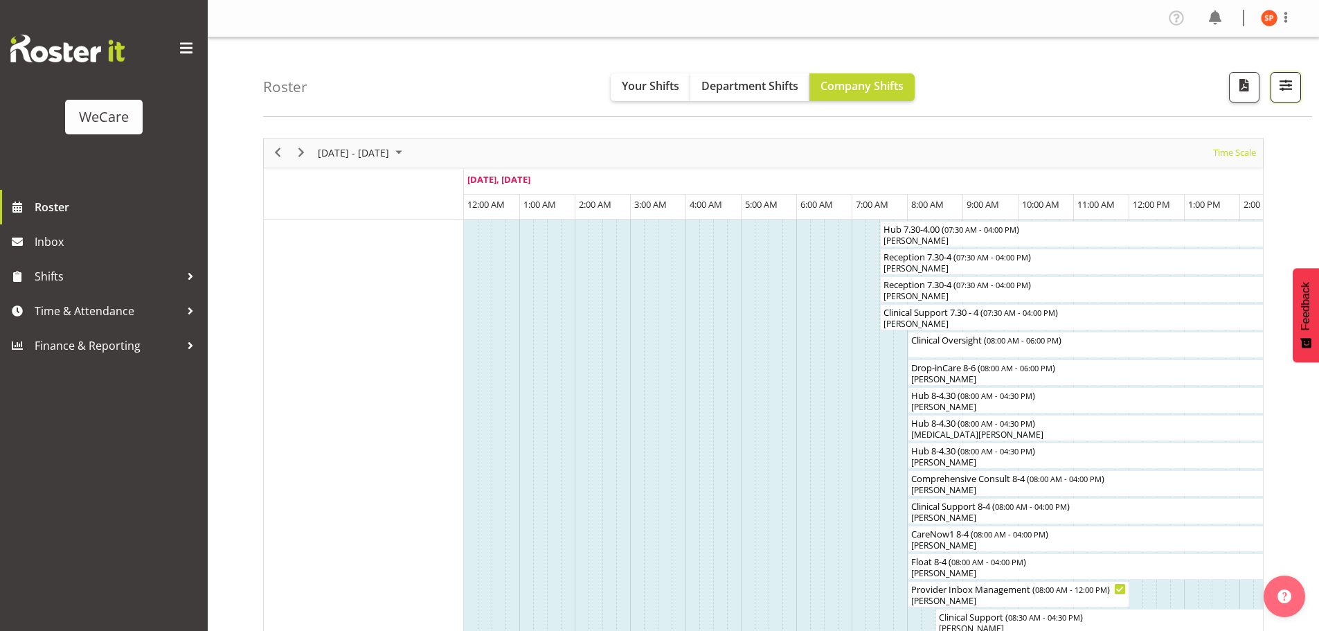
click at [1300, 89] on button "button" at bounding box center [1285, 87] width 30 height 30
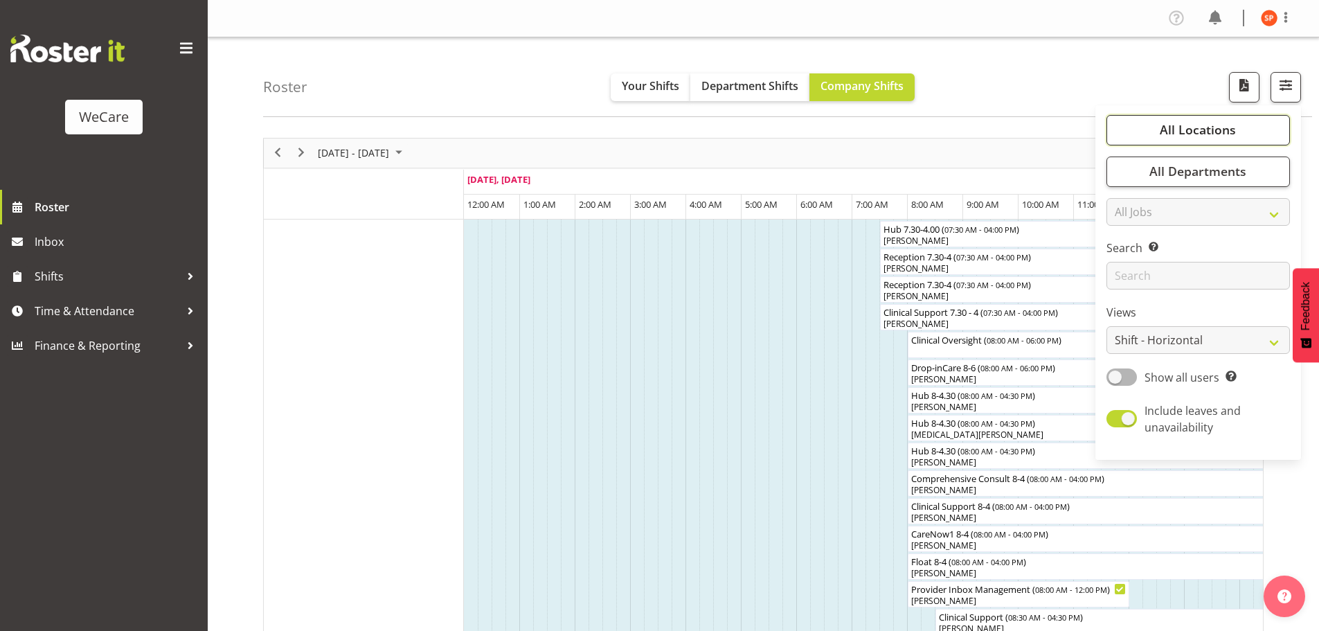
click at [1216, 127] on span "All Locations" at bounding box center [1197, 129] width 76 height 17
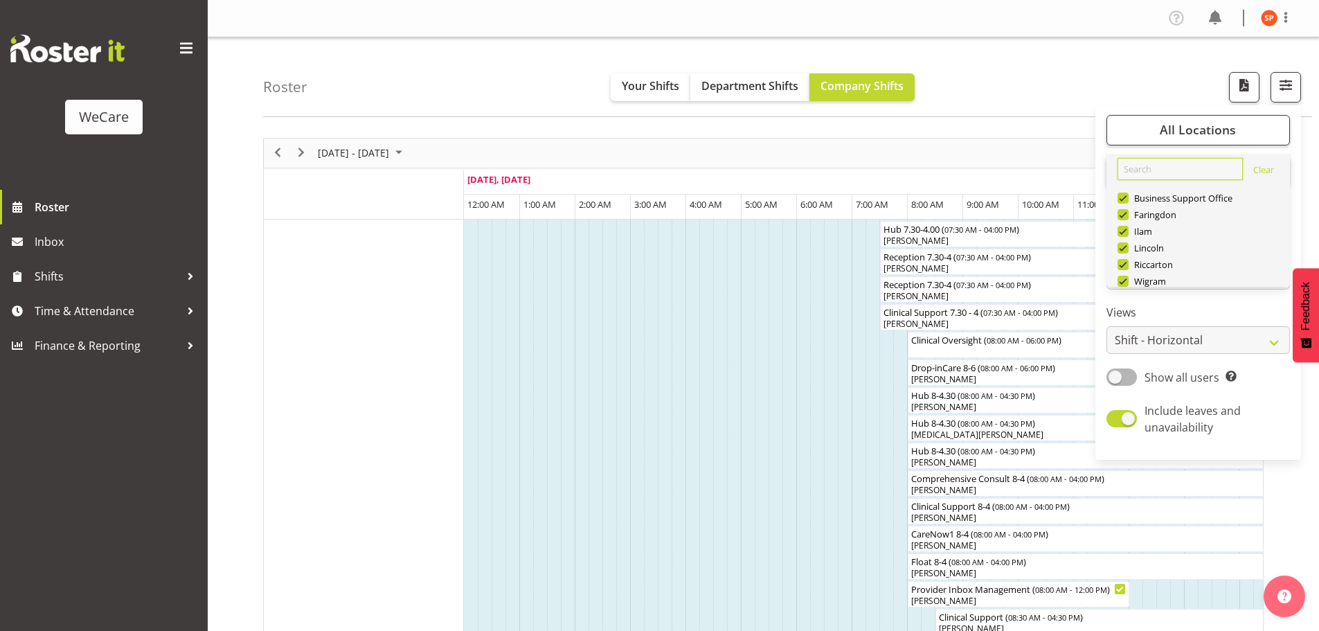
click at [1168, 174] on input "text" at bounding box center [1179, 169] width 125 height 22
type input "r"
type input "fa"
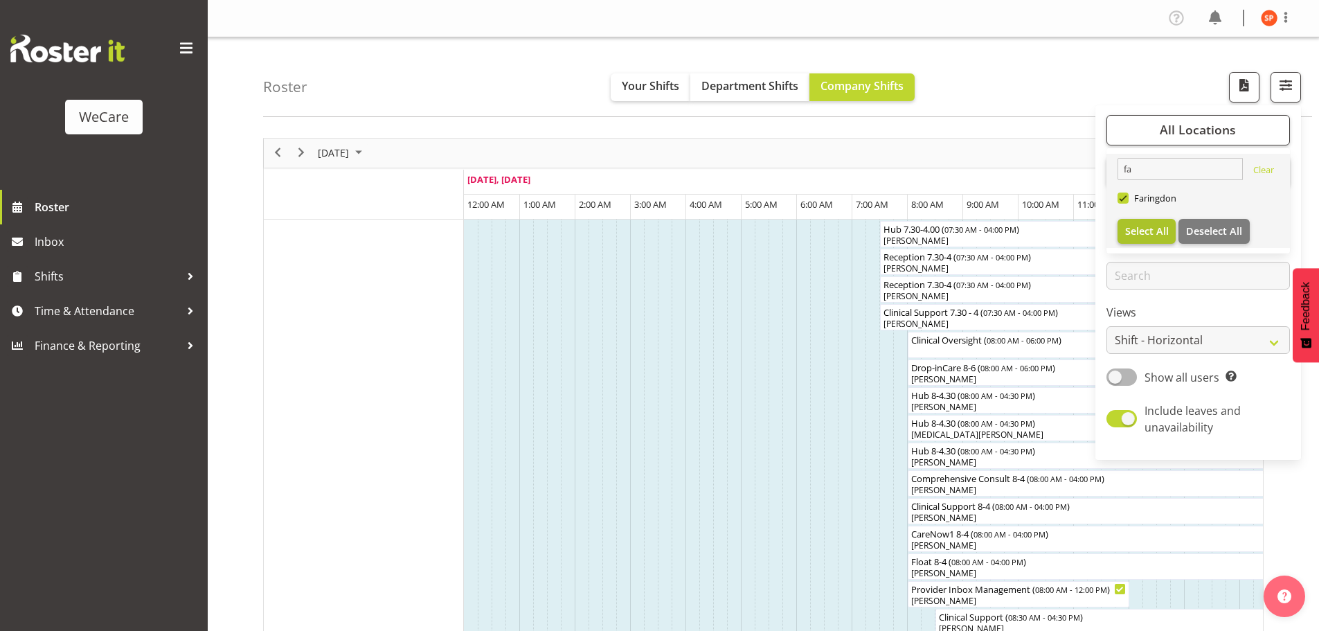
click at [1144, 228] on span "Select All" at bounding box center [1147, 230] width 44 height 13
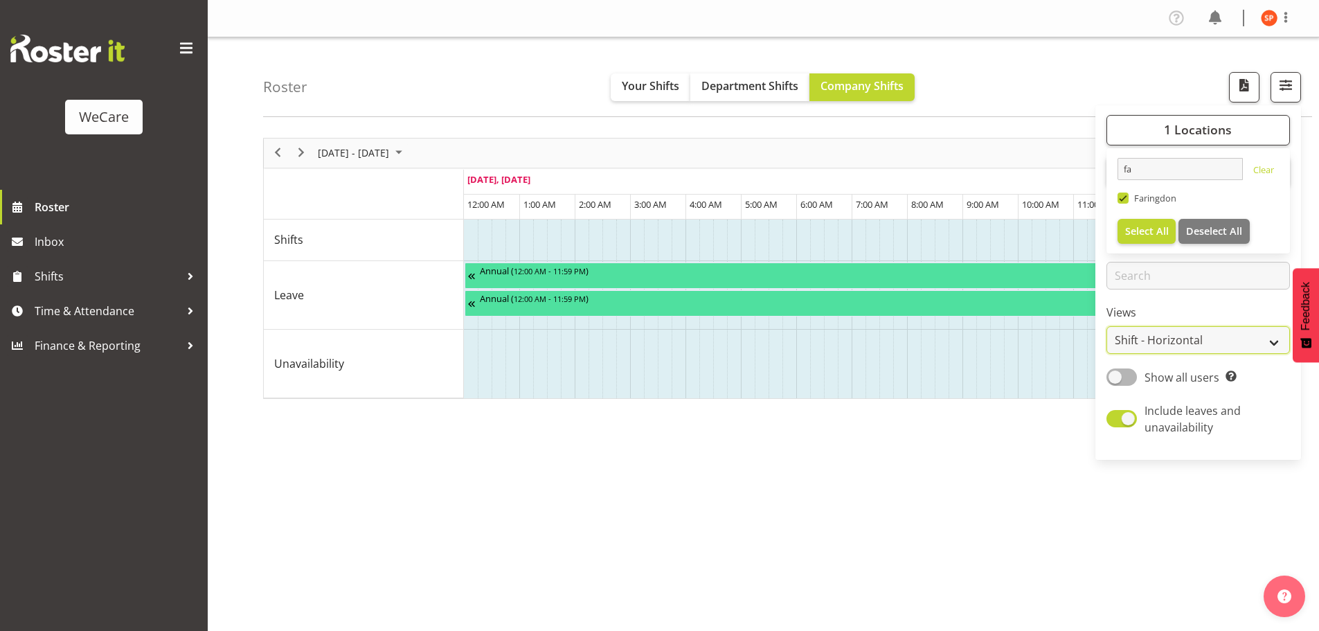
click at [1159, 340] on select "Staff Role Shift - Horizontal Shift - Vertical Staff - Location" at bounding box center [1197, 340] width 183 height 28
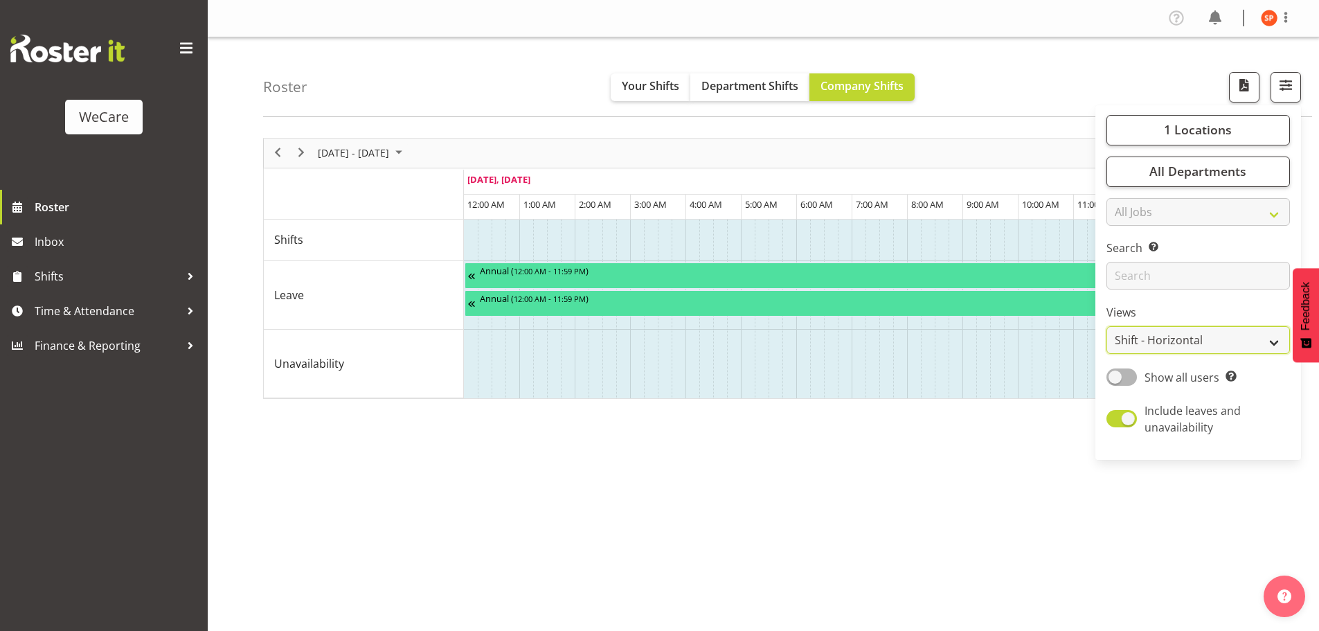
select select "staff"
click at [1107, 326] on select "Staff Role Shift - Horizontal Shift - Vertical Staff - Location" at bounding box center [1197, 340] width 183 height 28
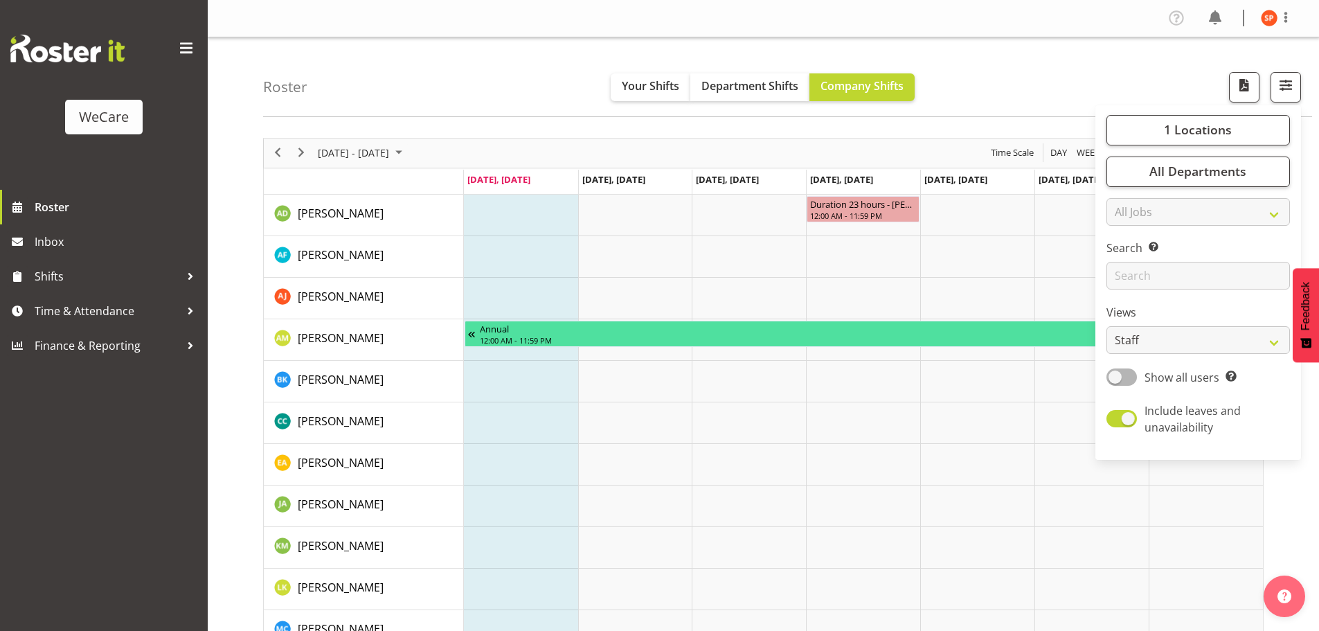
click at [499, 64] on div "Roster Your Shifts Department Shifts Company Shifts 1 Locations fa Clear [GEOGR…" at bounding box center [787, 77] width 1049 height 80
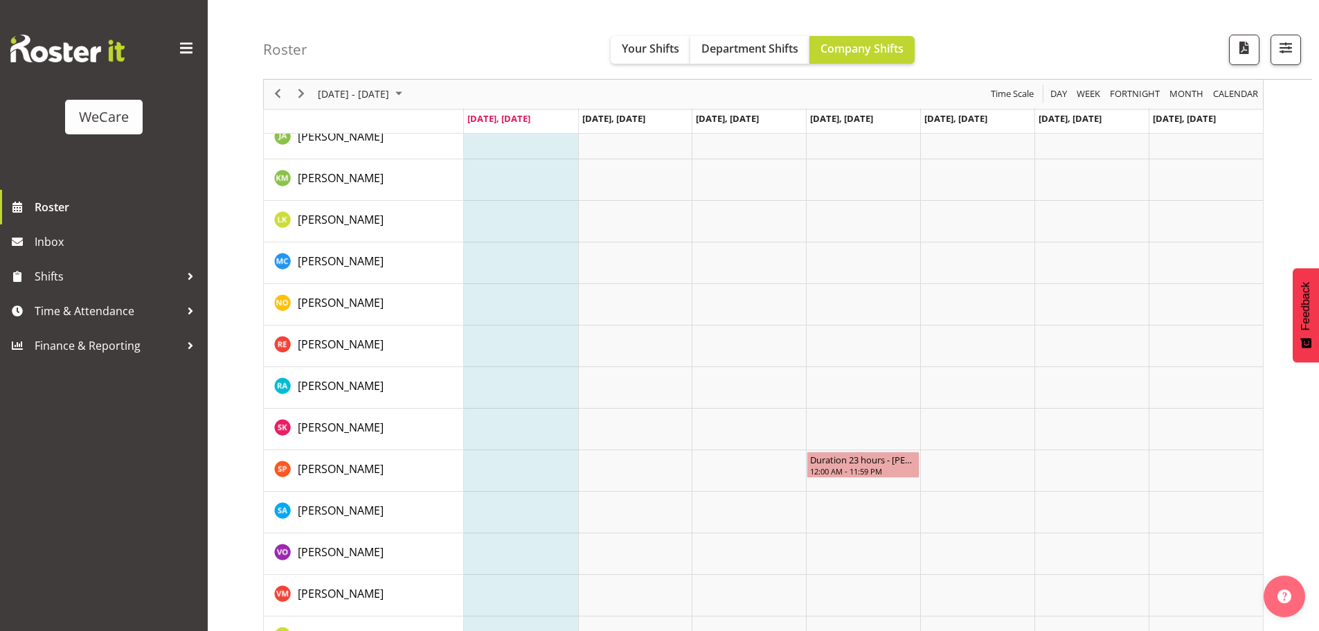
scroll to position [346, 0]
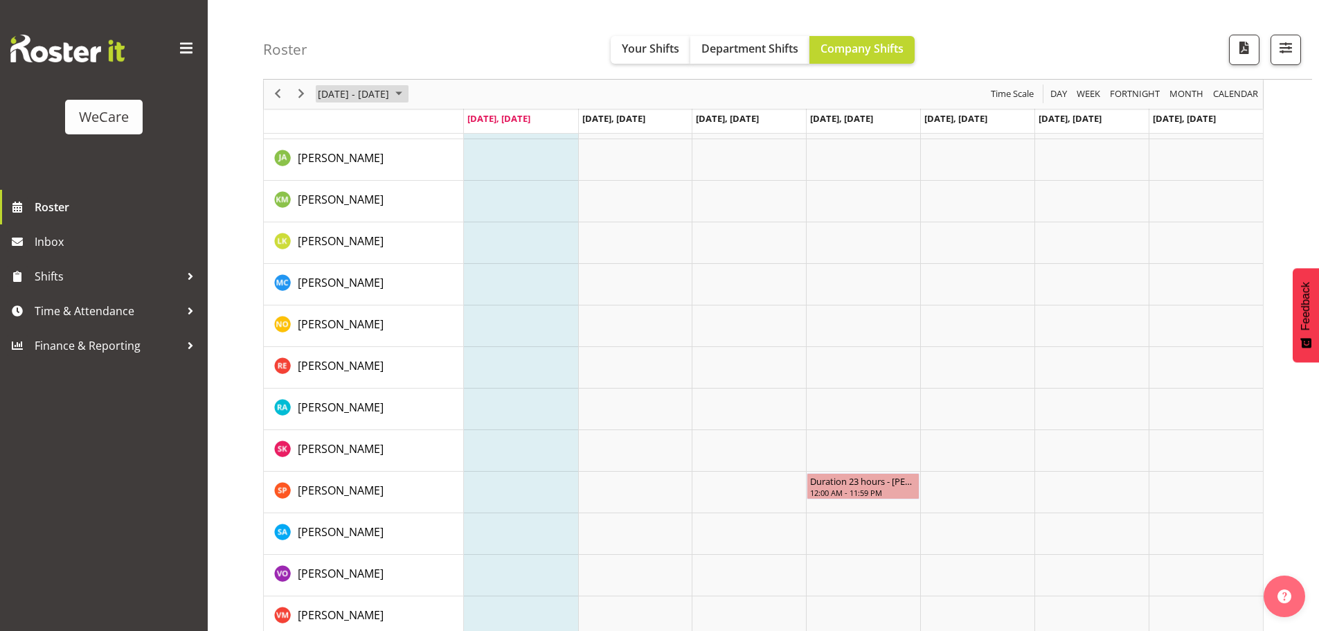
click at [407, 92] on span "August 2025" at bounding box center [398, 94] width 17 height 17
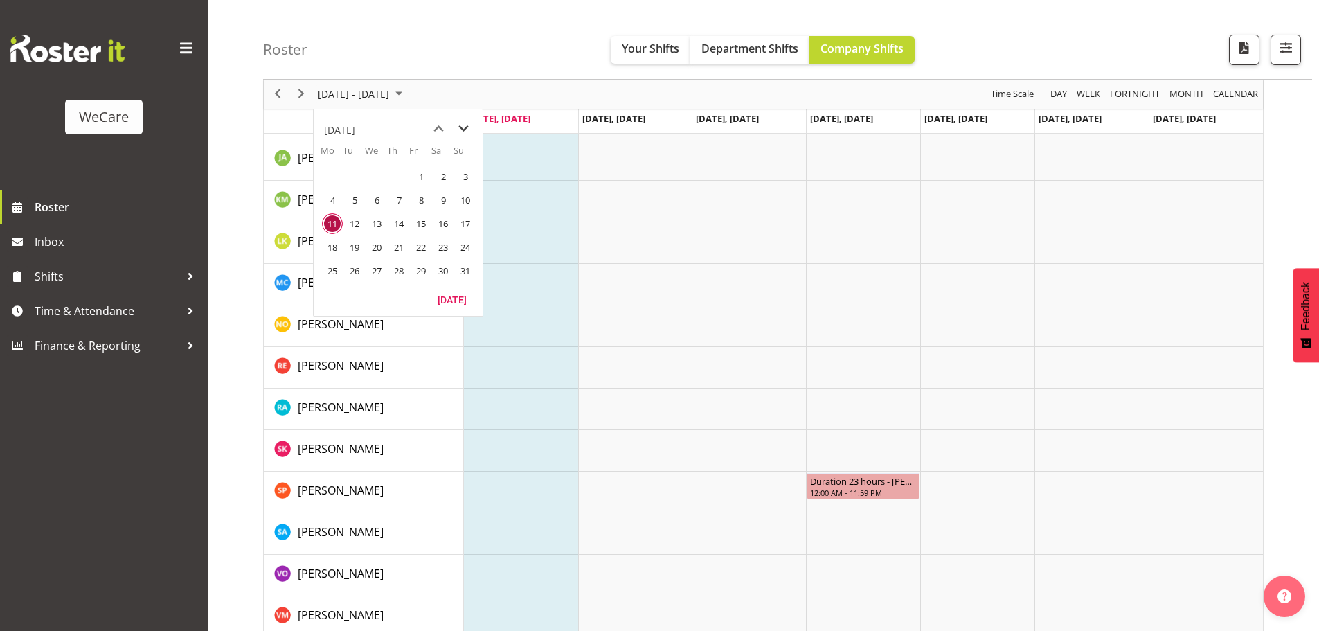
click at [467, 132] on span "next month" at bounding box center [463, 128] width 24 height 25
click at [332, 197] on span "8" at bounding box center [332, 200] width 21 height 21
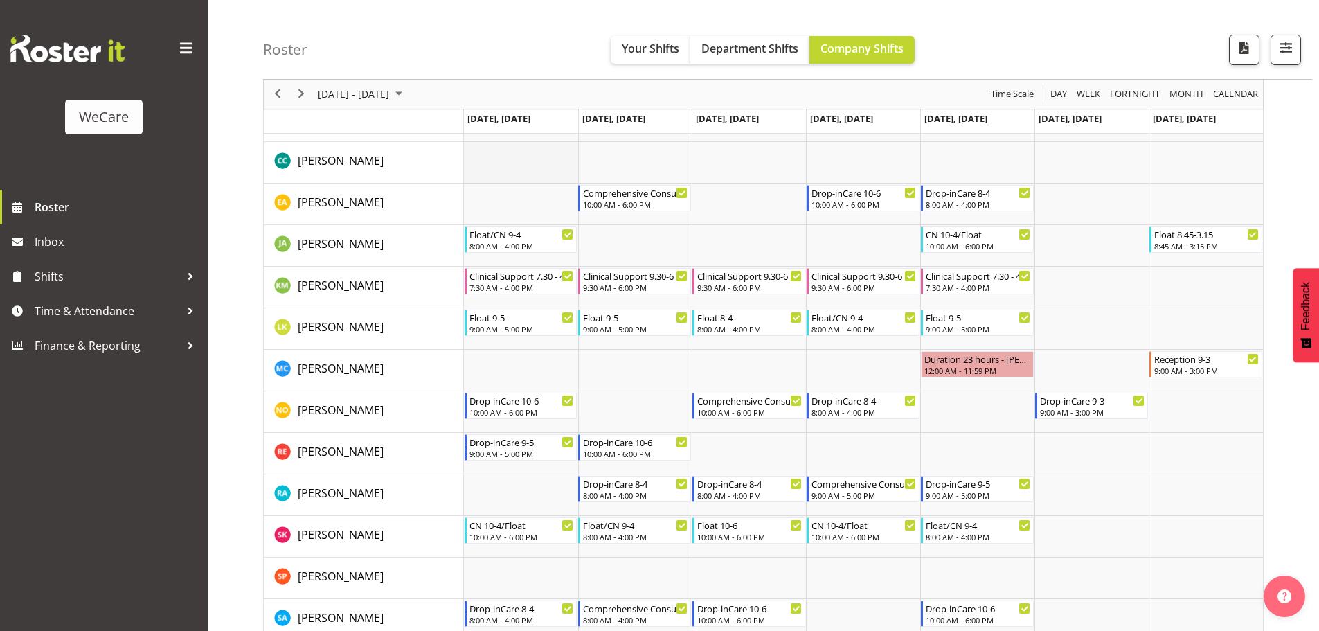
scroll to position [170, 0]
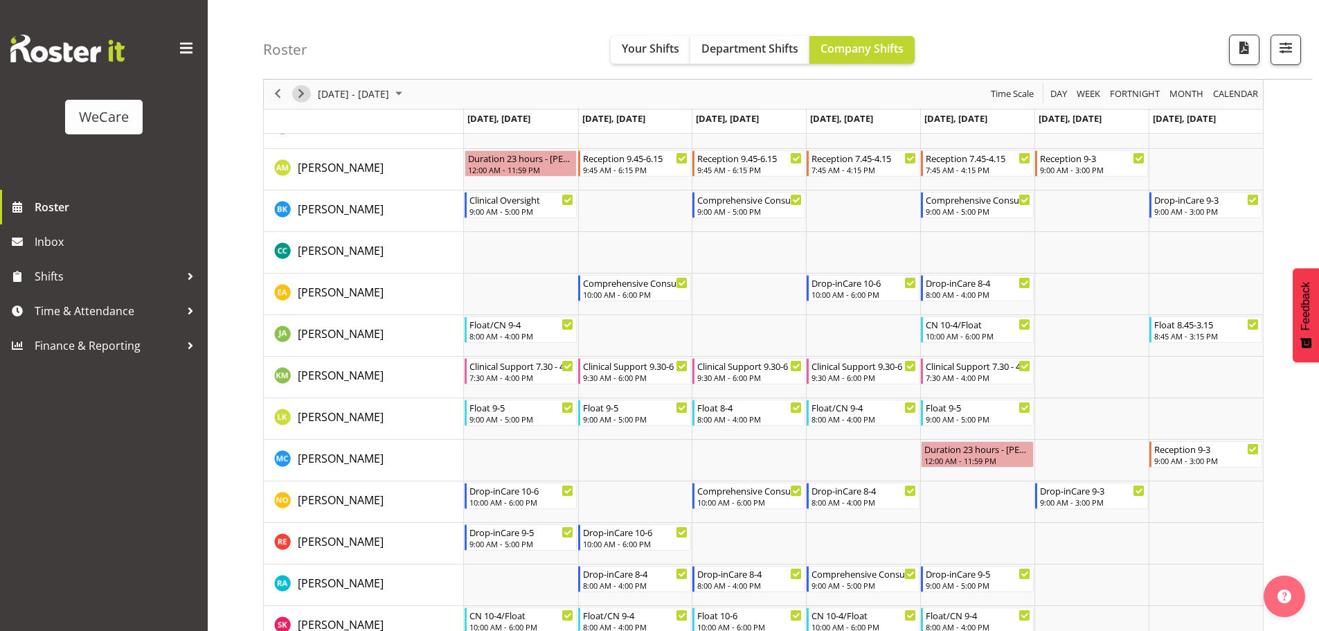
click at [305, 96] on span "Next" at bounding box center [301, 94] width 17 height 17
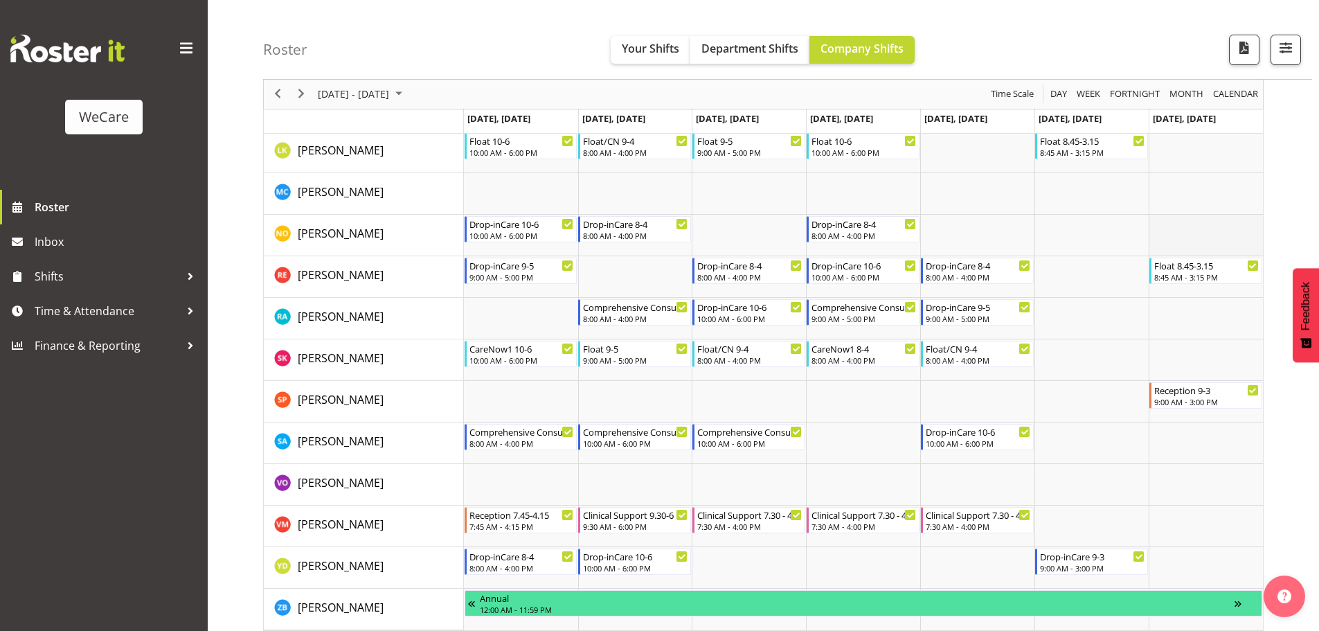
scroll to position [447, 0]
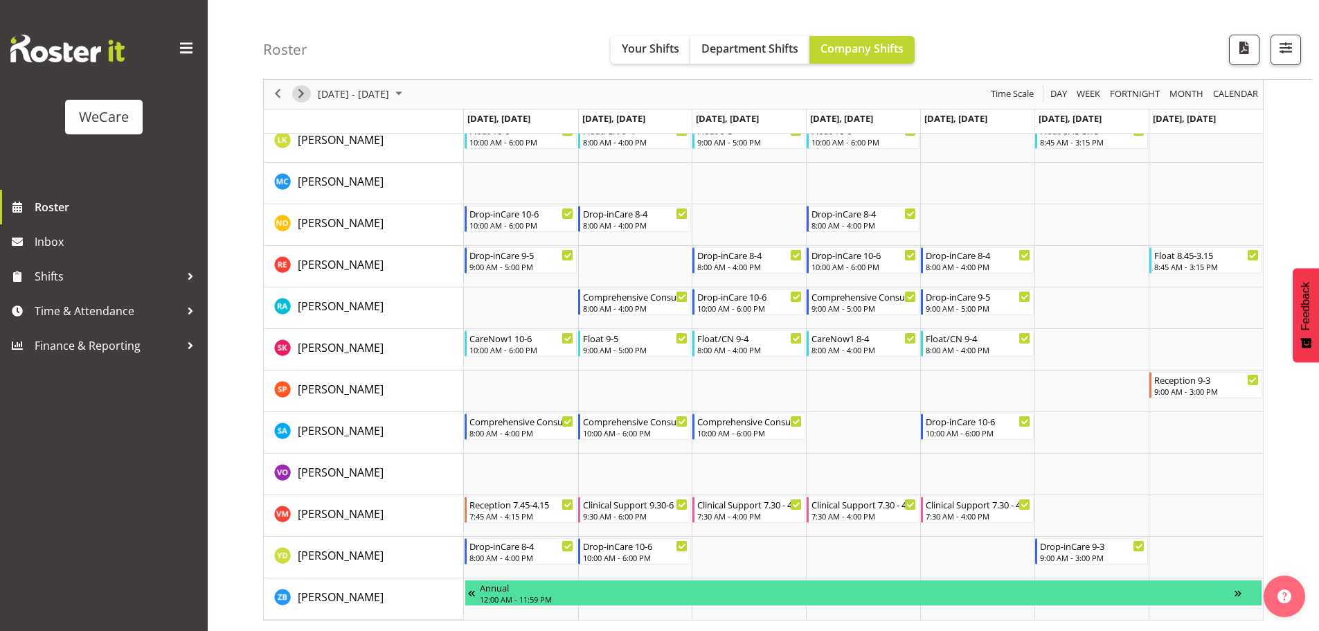
click at [299, 97] on span "Next" at bounding box center [301, 94] width 17 height 17
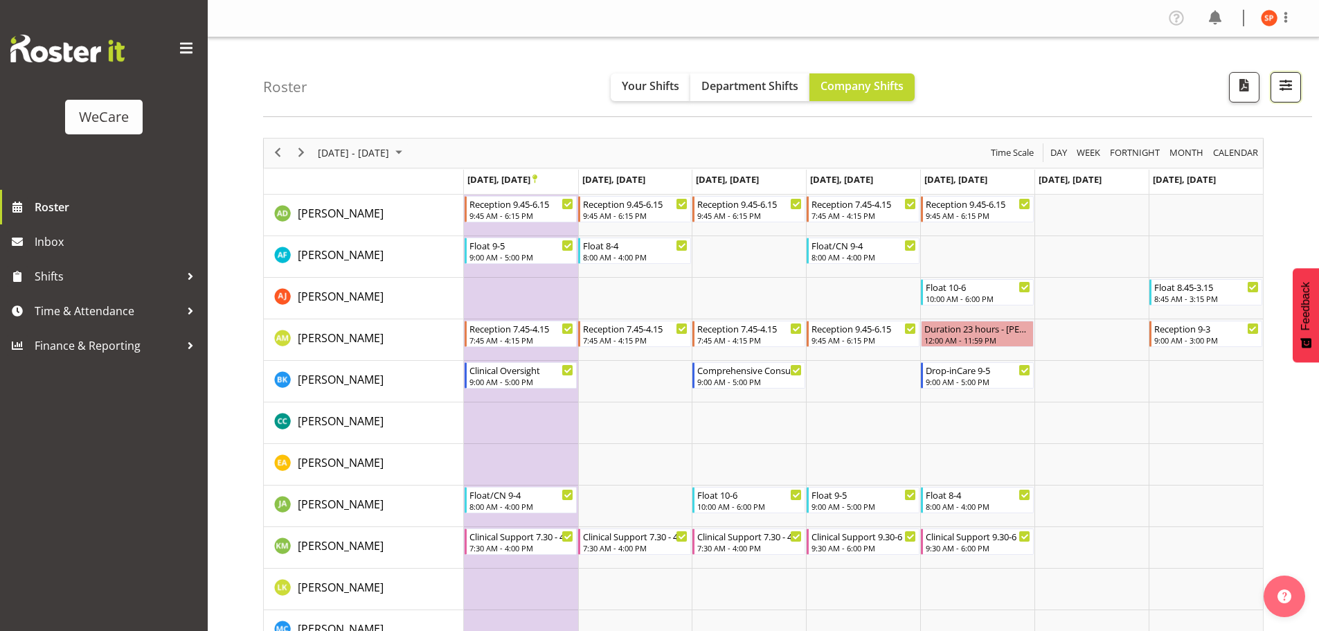
click at [1292, 83] on span "button" at bounding box center [1285, 85] width 18 height 18
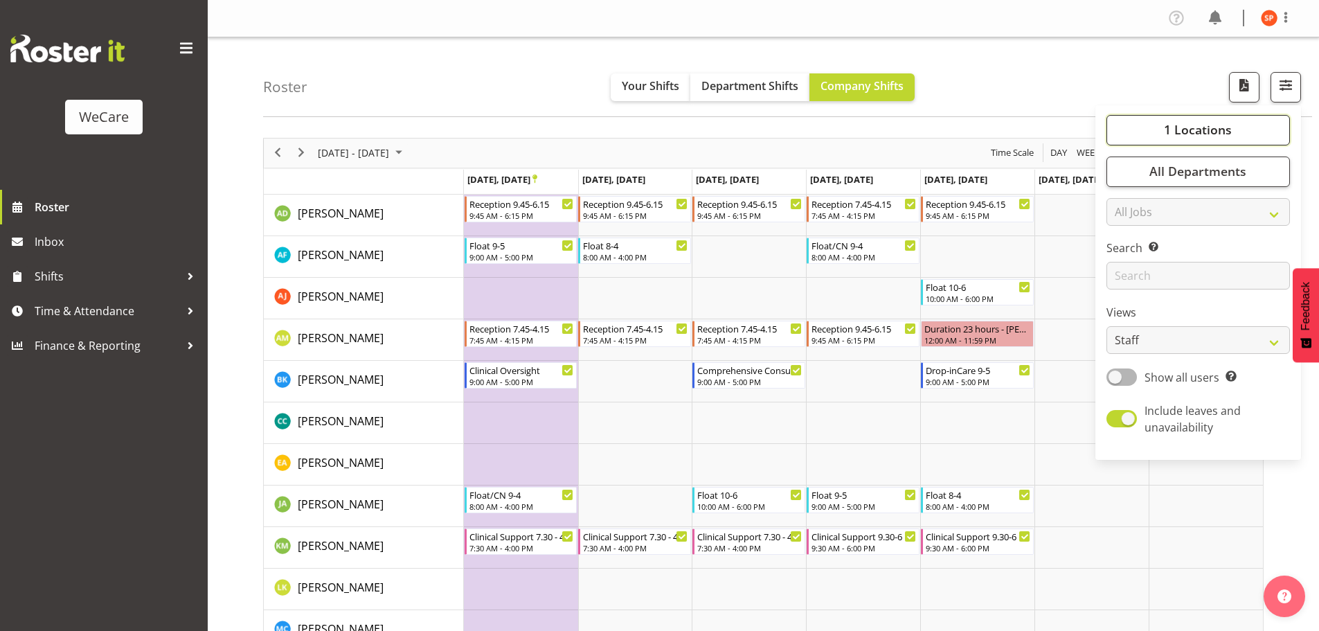
click at [1227, 130] on span "1 Locations" at bounding box center [1198, 129] width 68 height 17
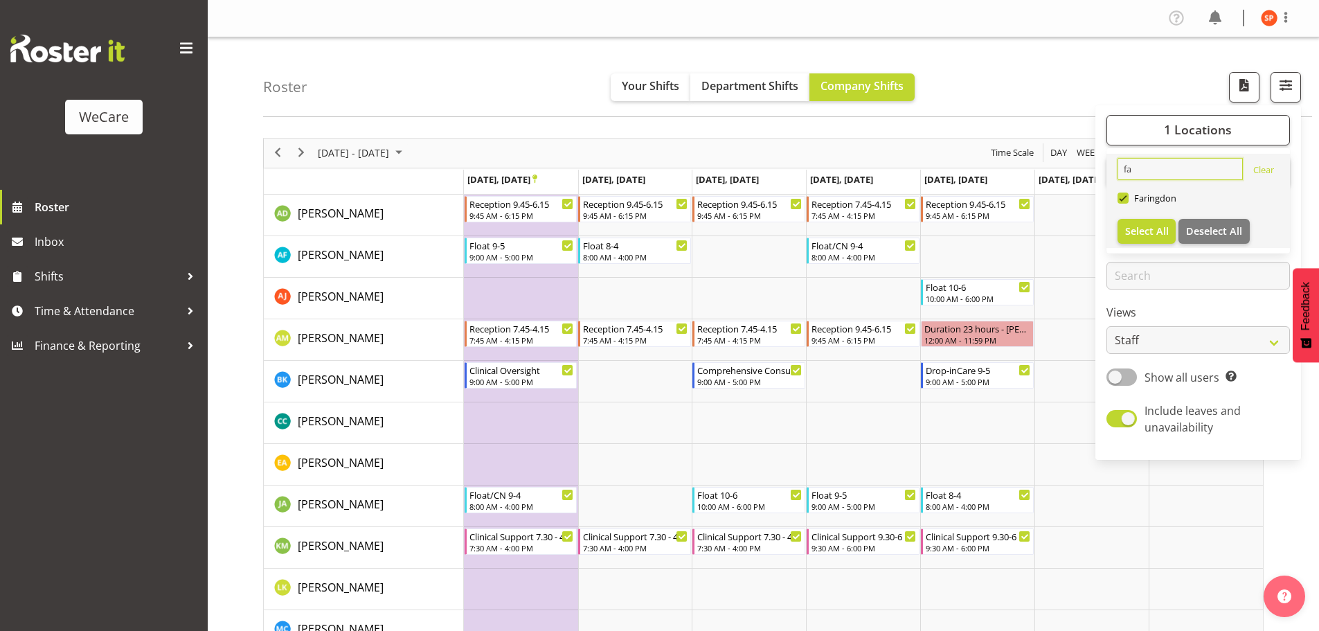
click at [1144, 166] on input "fa" at bounding box center [1179, 169] width 125 height 22
type input "f"
type input "li"
click at [1124, 197] on span at bounding box center [1122, 197] width 11 height 11
click at [1124, 197] on input "Lincoln" at bounding box center [1121, 197] width 9 height 9
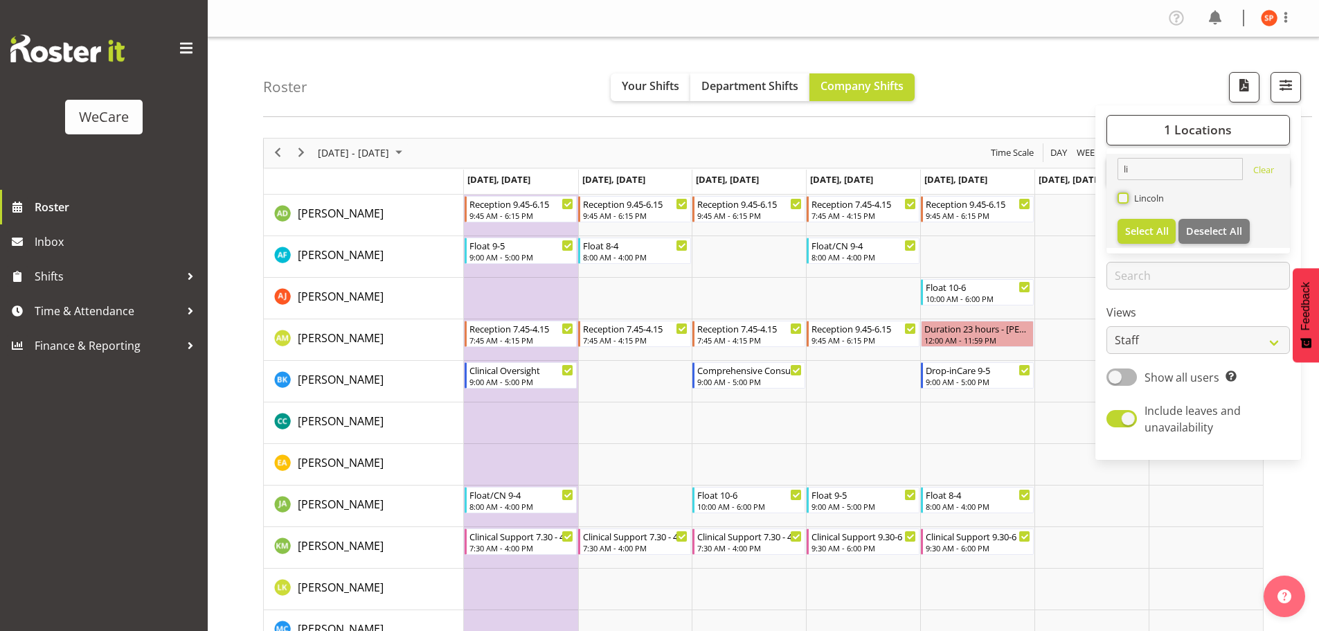
checkbox input "true"
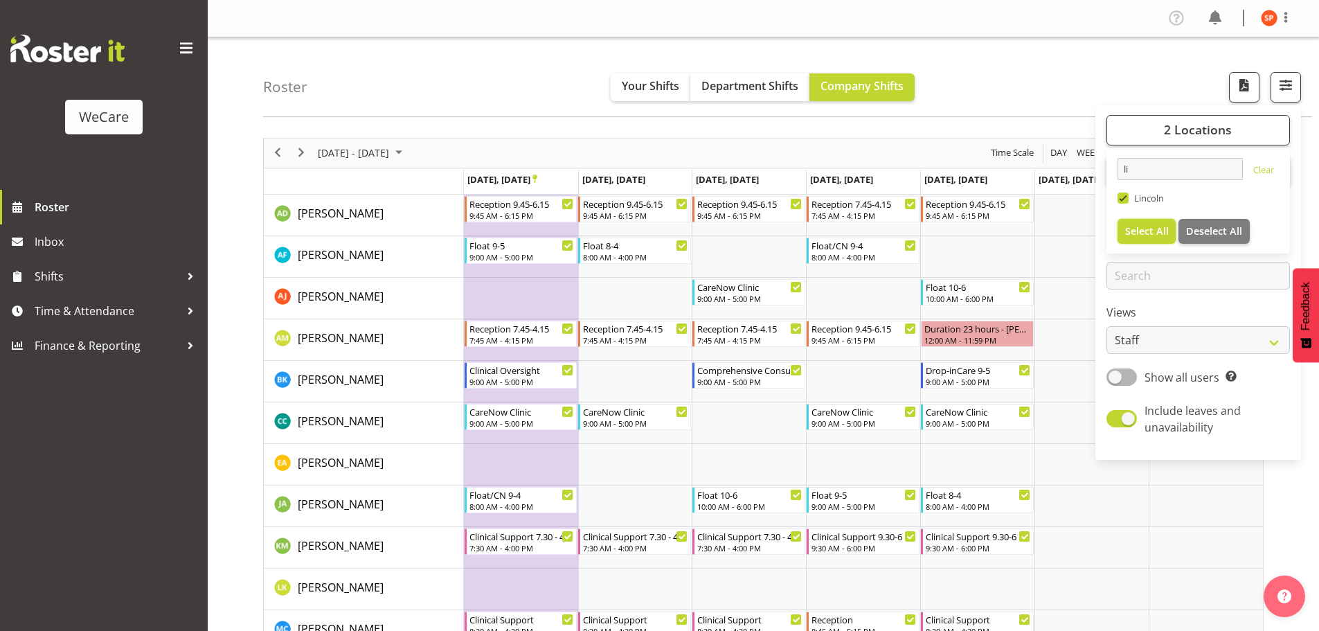
click at [1150, 233] on span "Select All" at bounding box center [1147, 230] width 44 height 13
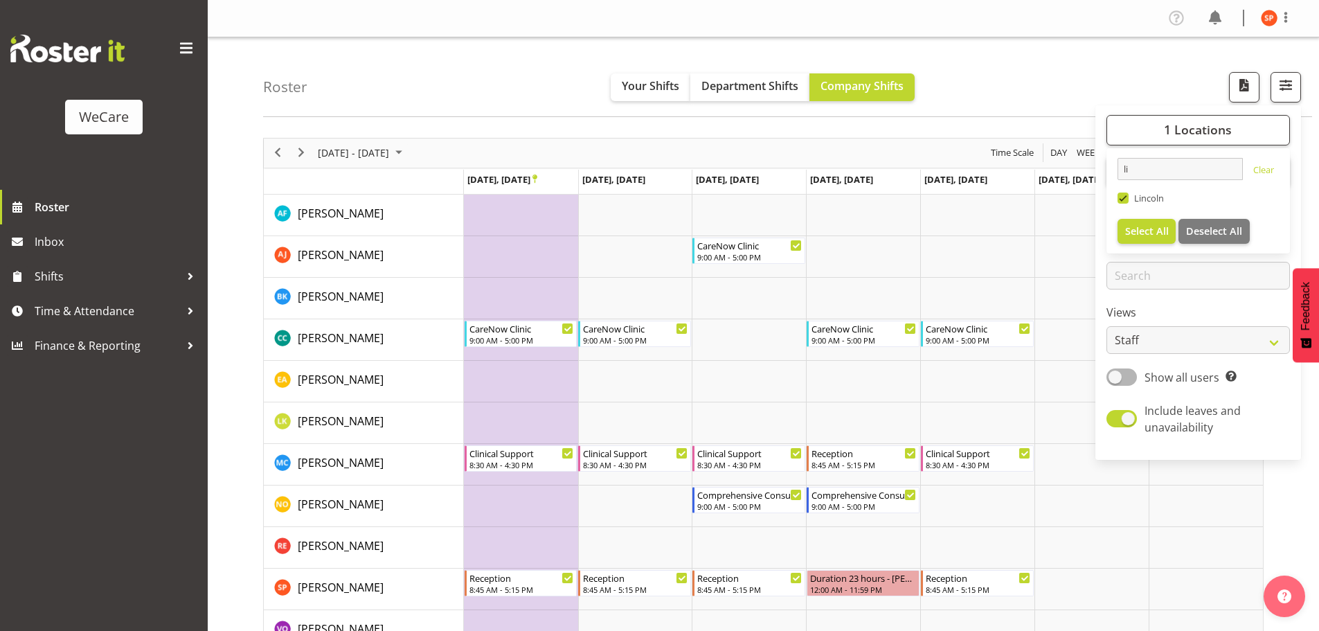
click at [1072, 69] on div "Roster Your Shifts Department Shifts Company Shifts 1 Locations li Clear [GEOGR…" at bounding box center [787, 77] width 1049 height 80
